Goal: Task Accomplishment & Management: Use online tool/utility

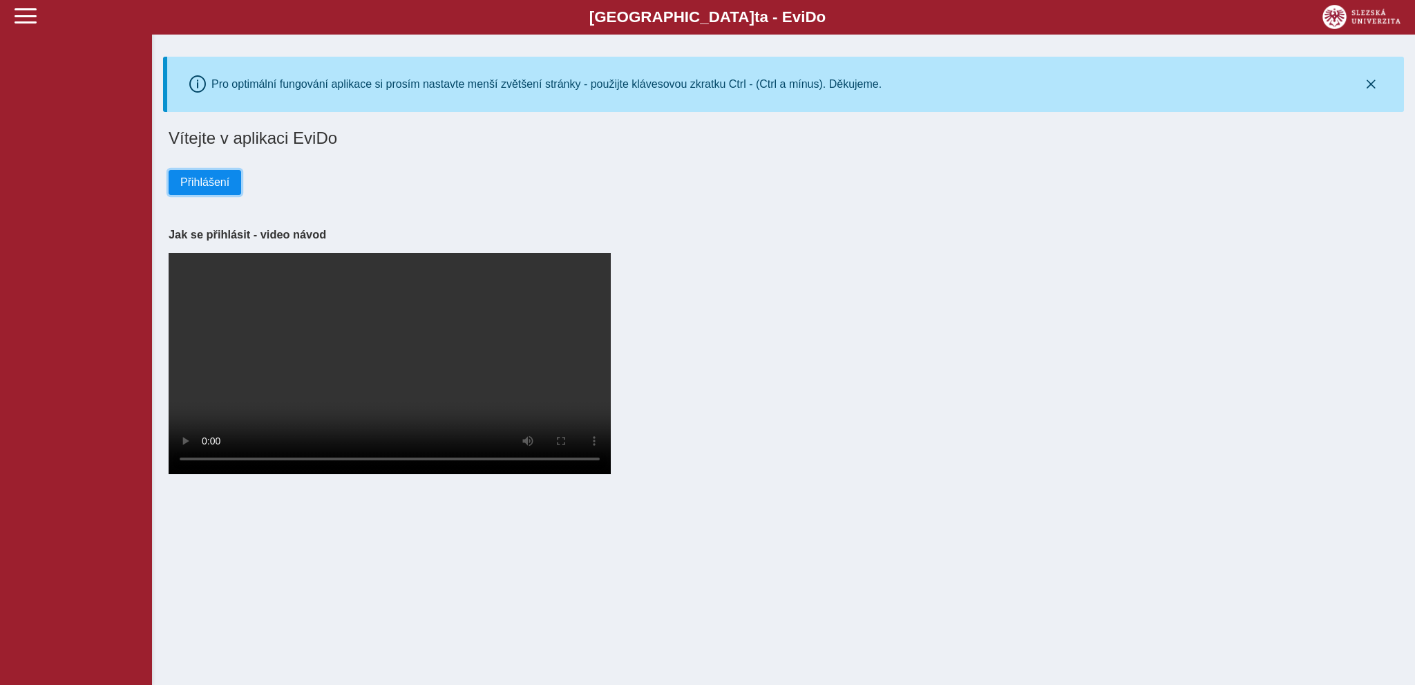
click at [180, 187] on button "Přihlášení" at bounding box center [205, 182] width 73 height 25
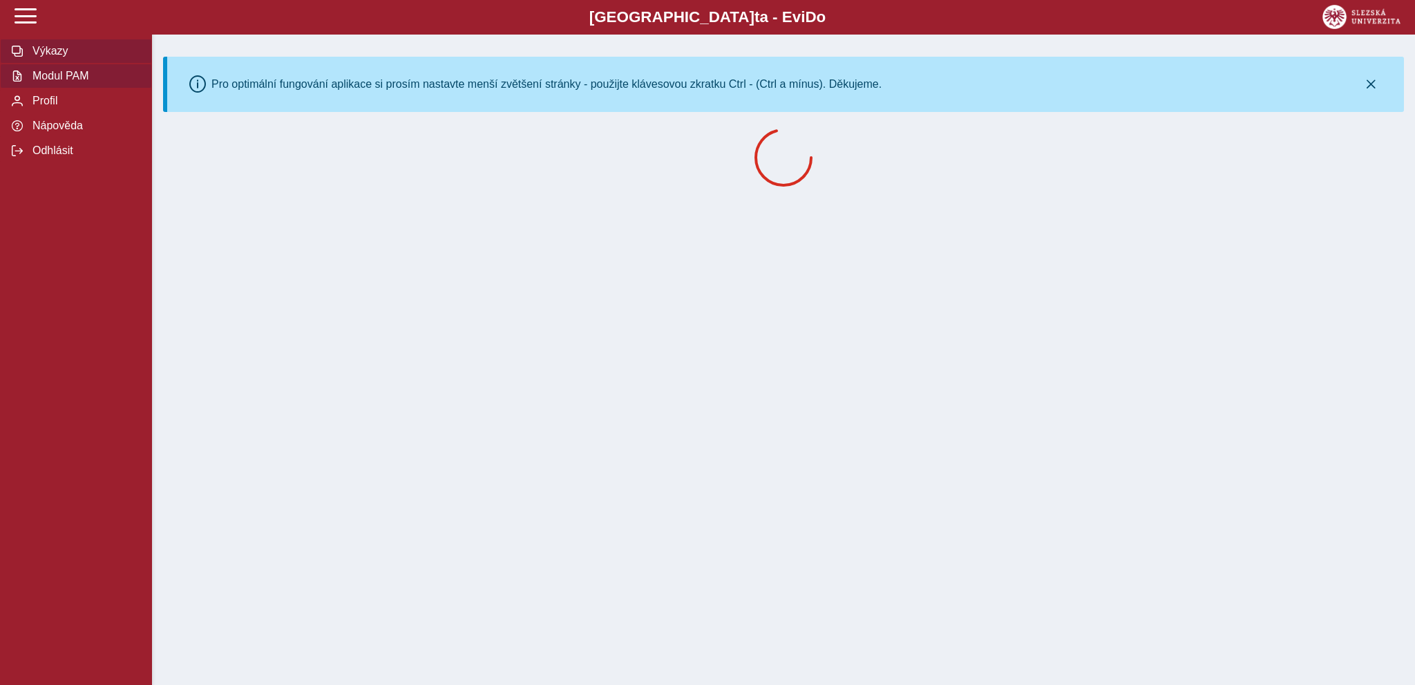
click at [48, 82] on span "Modul PAM" at bounding box center [84, 76] width 112 height 12
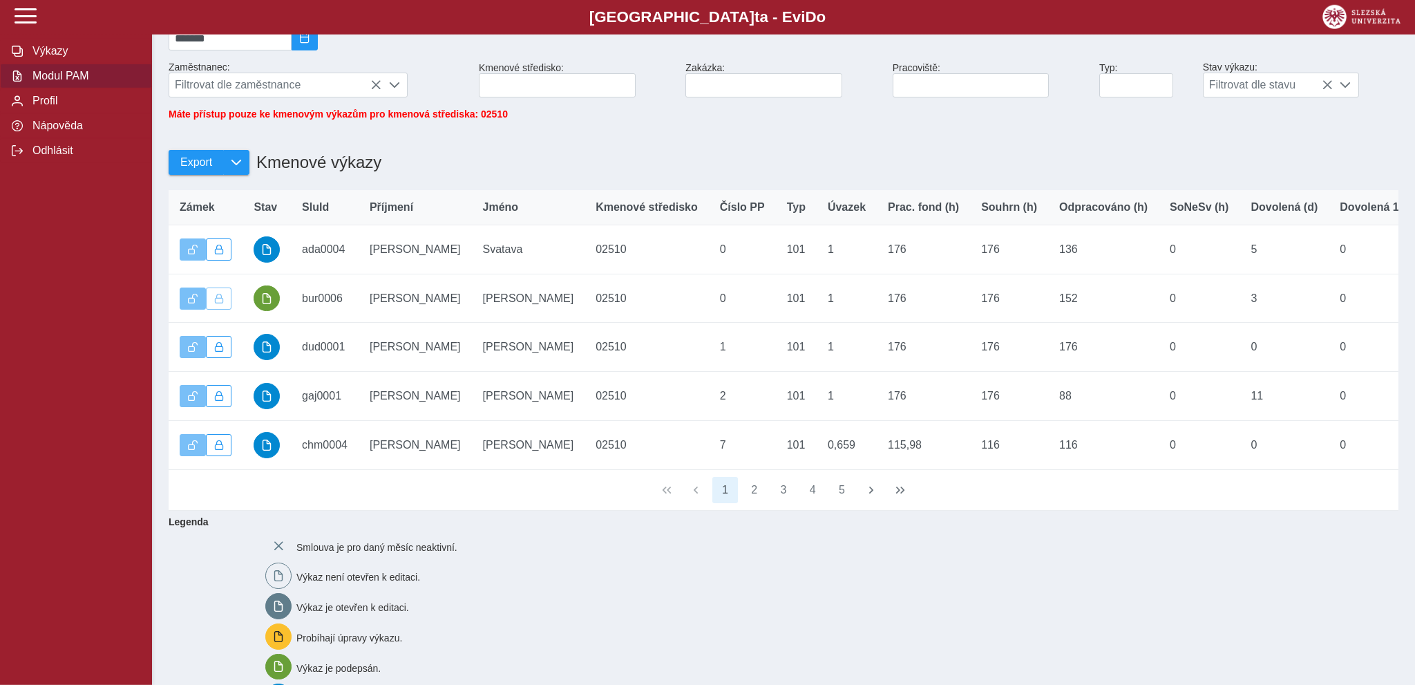
scroll to position [146, 0]
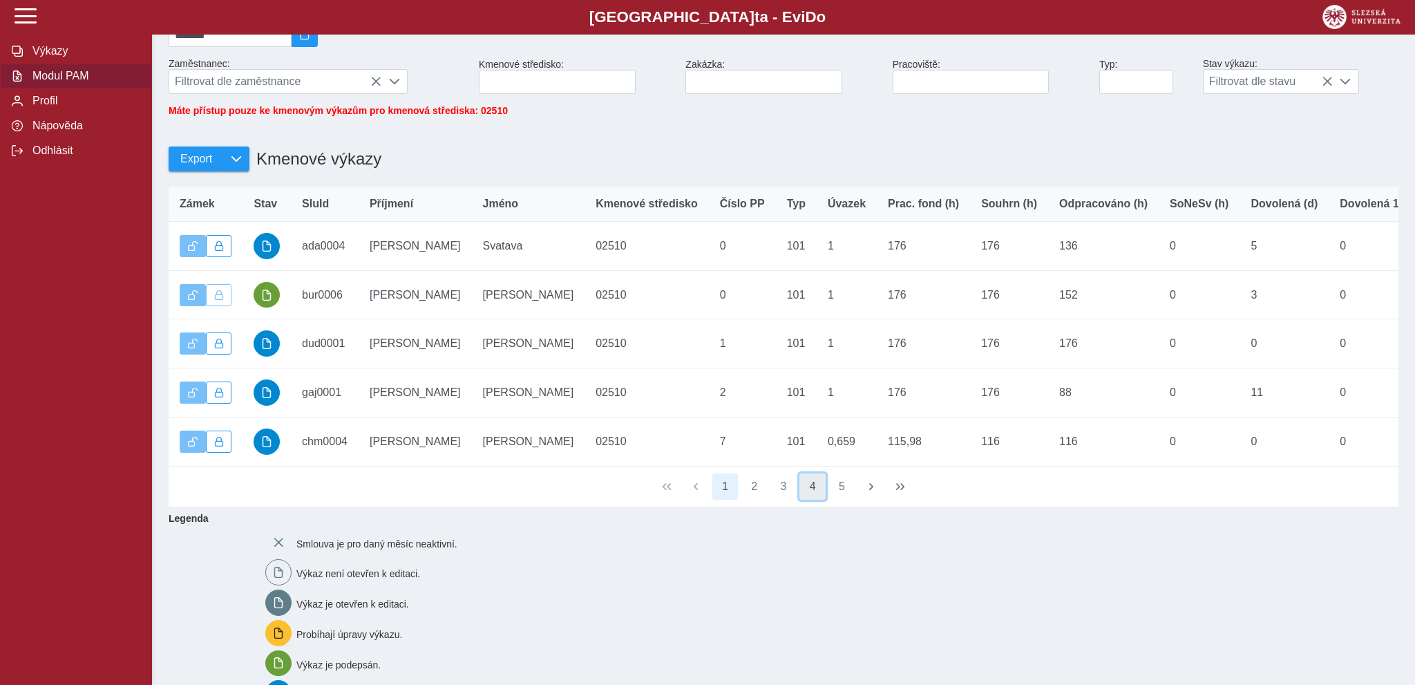
click at [815, 497] on button "4" at bounding box center [812, 486] width 26 height 26
click at [723, 497] on button "1" at bounding box center [725, 486] width 26 height 26
click at [756, 495] on button "2" at bounding box center [754, 486] width 26 height 26
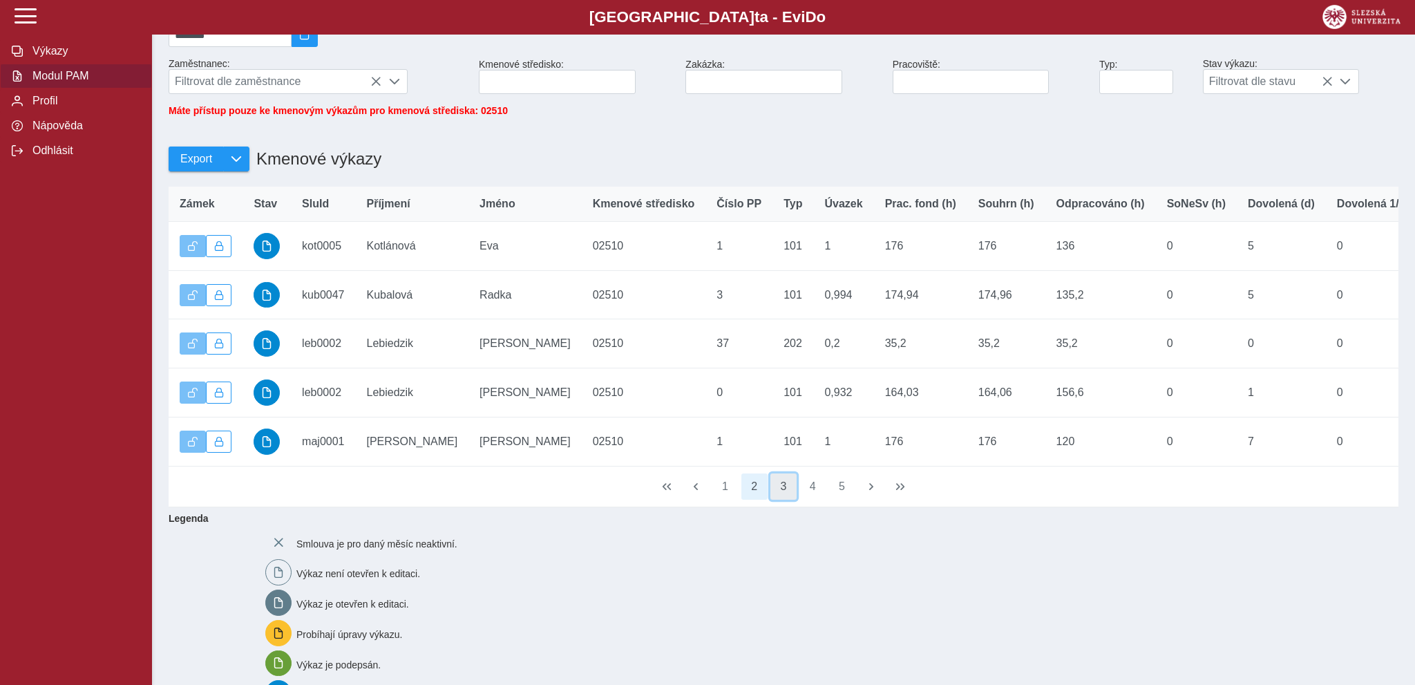
click at [779, 492] on button "3" at bounding box center [783, 486] width 26 height 26
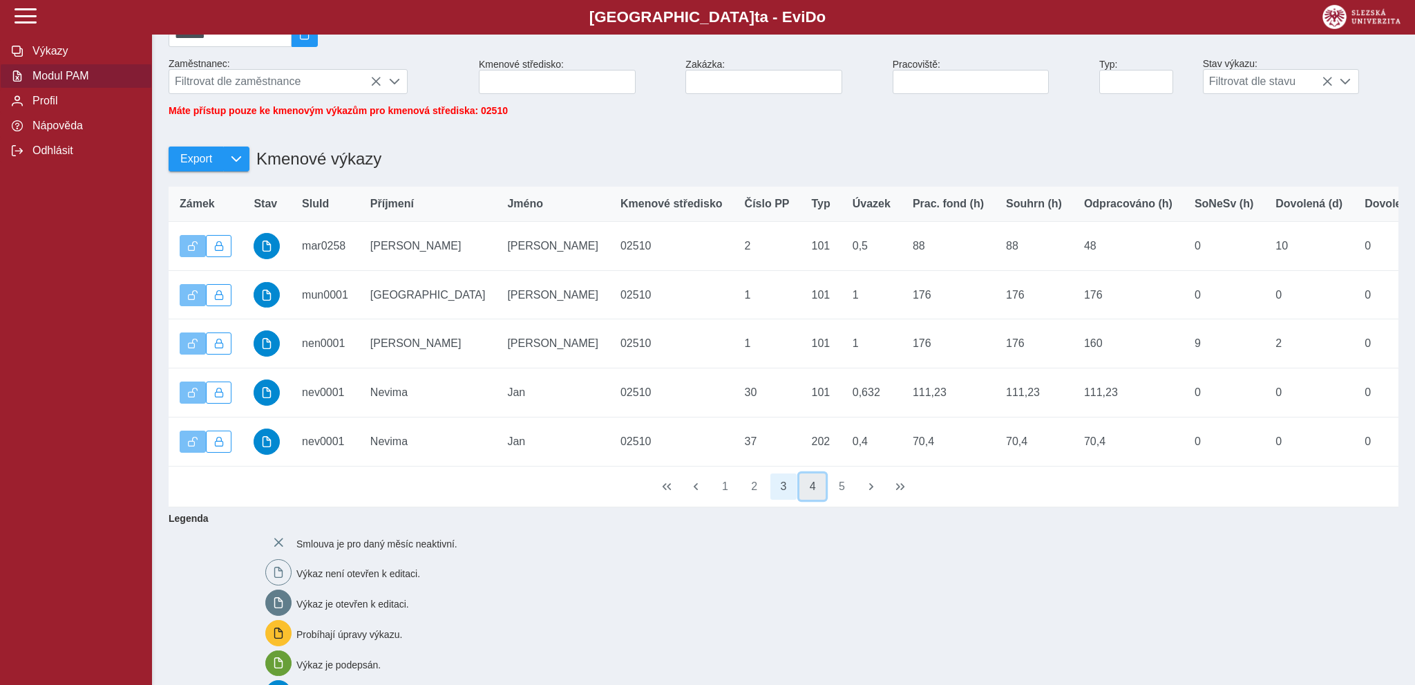
click at [808, 495] on button "4" at bounding box center [812, 486] width 26 height 26
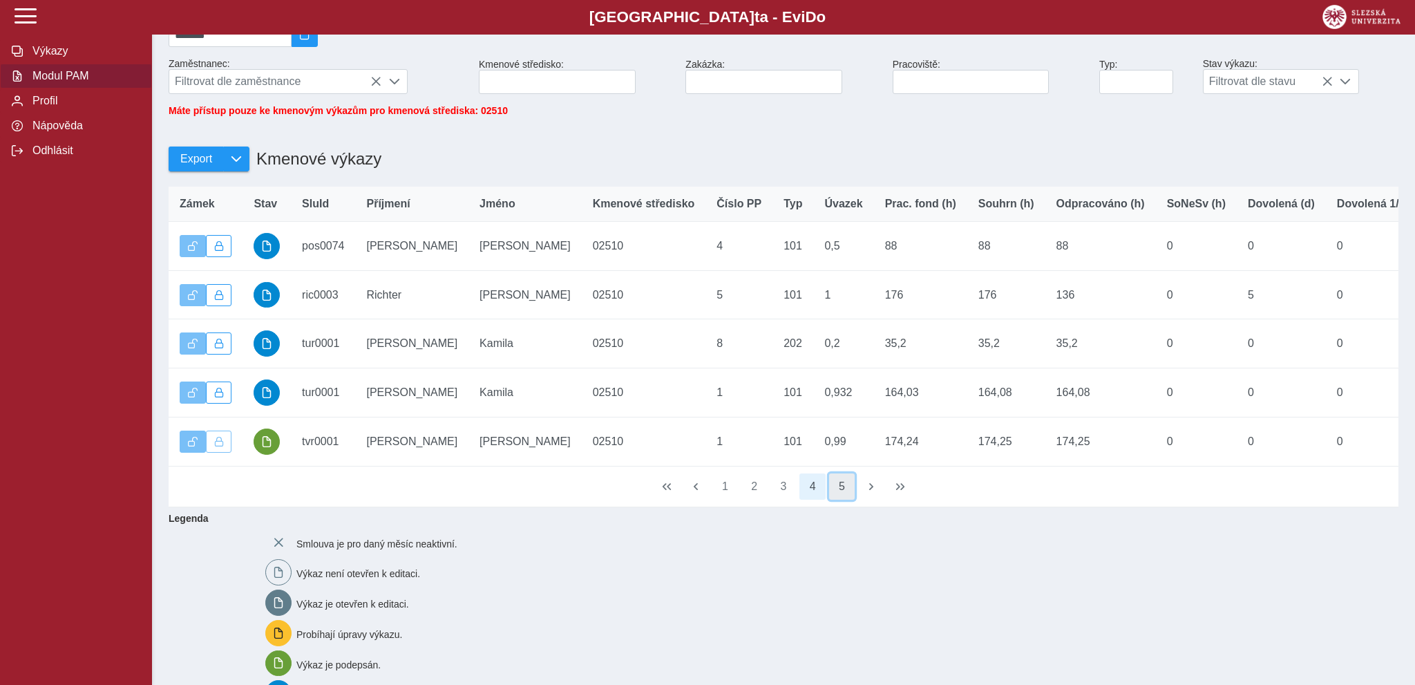
click at [845, 497] on button "5" at bounding box center [842, 486] width 26 height 26
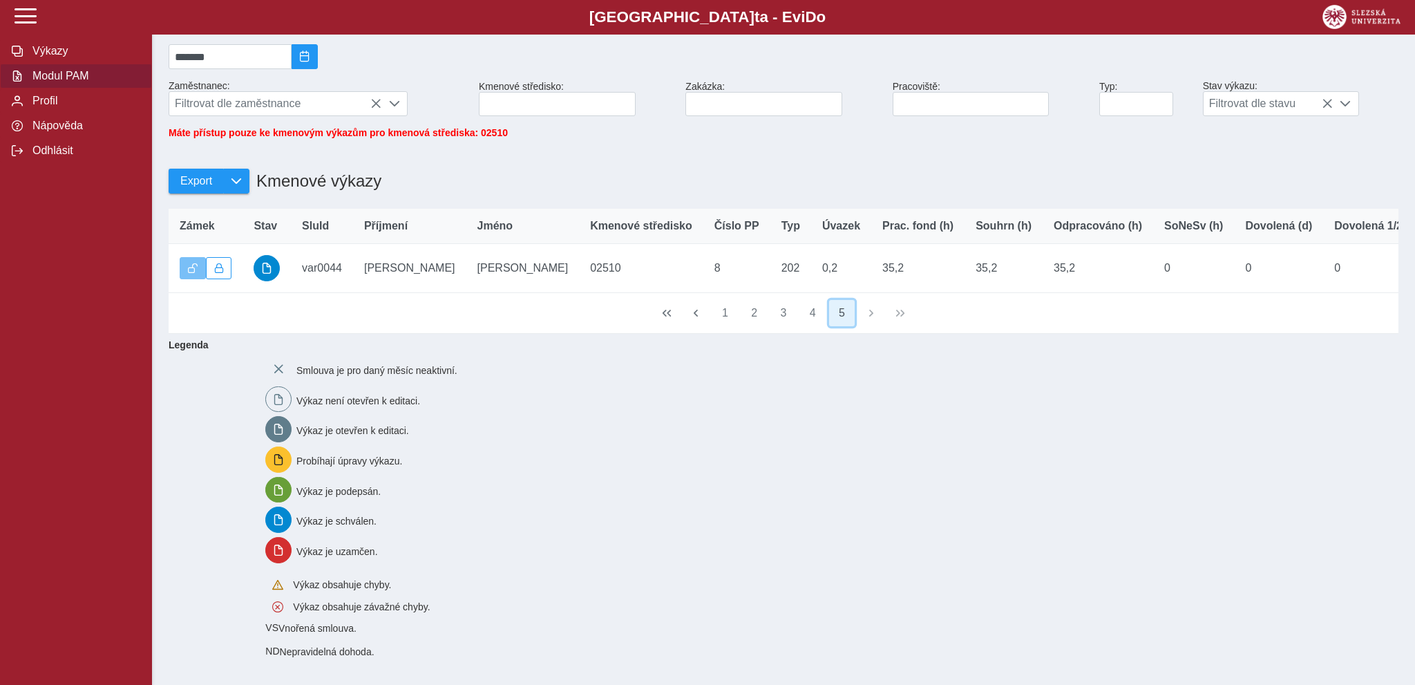
scroll to position [134, 0]
